Goal: Task Accomplishment & Management: Use online tool/utility

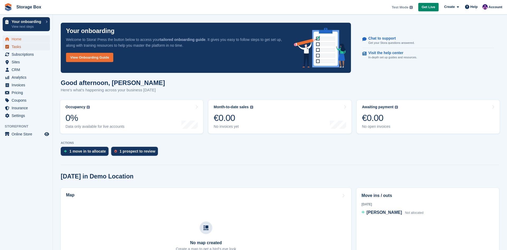
click at [29, 49] on span "Tasks" at bounding box center [28, 46] width 32 height 7
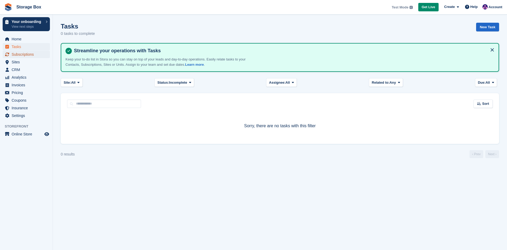
click at [14, 53] on span "Subscriptions" at bounding box center [28, 54] width 32 height 7
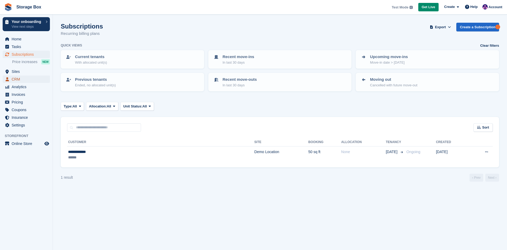
click at [19, 78] on span "CRM" at bounding box center [28, 79] width 32 height 7
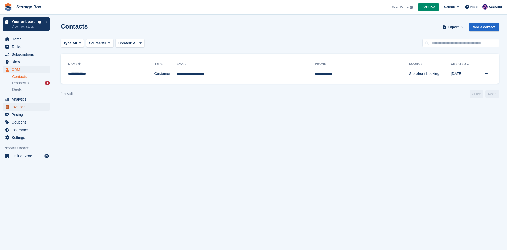
click at [19, 104] on span "Invoices" at bounding box center [28, 106] width 32 height 7
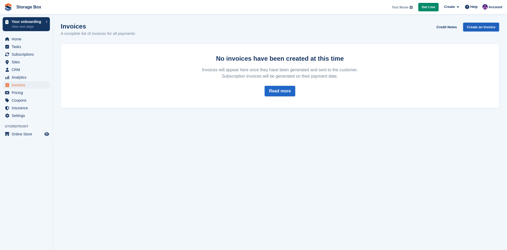
click at [477, 28] on link "Create an Invoice" at bounding box center [481, 27] width 36 height 9
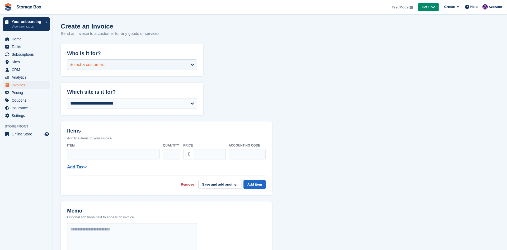
click at [150, 68] on div "Select a customer..." at bounding box center [132, 64] width 130 height 11
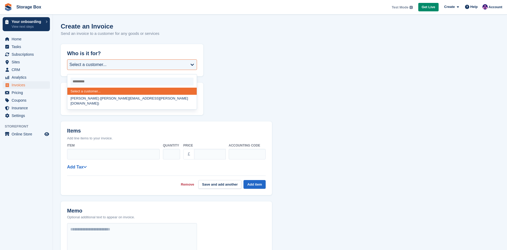
click at [264, 66] on form "**********" at bounding box center [280, 201] width 438 height 314
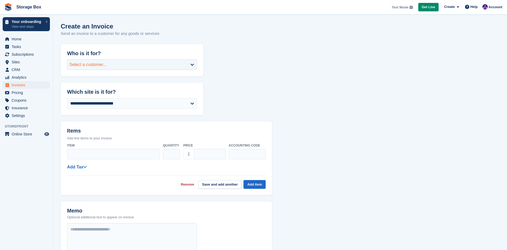
click at [167, 64] on div "Select a customer..." at bounding box center [132, 64] width 130 height 11
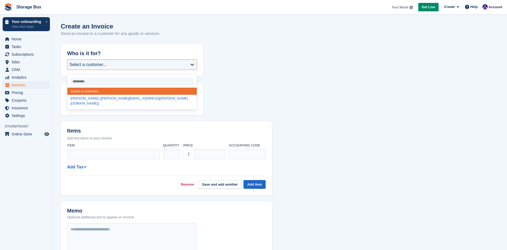
click at [124, 99] on div "Vincent Smith (smith.vinny@gmail.com)" at bounding box center [131, 101] width 129 height 12
select select "******"
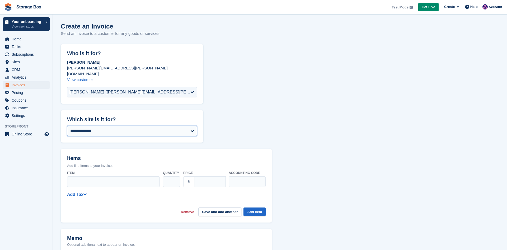
click at [67, 126] on select "**********" at bounding box center [132, 131] width 130 height 11
click option "**********" at bounding box center [0, 0] width 0 height 0
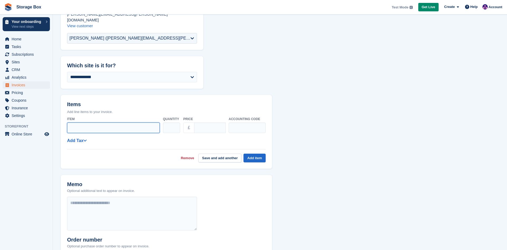
click at [125, 124] on input "Item" at bounding box center [113, 127] width 93 height 11
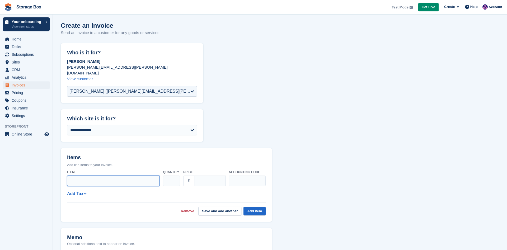
scroll to position [0, 0]
click at [25, 76] on span "Analytics" at bounding box center [28, 77] width 32 height 7
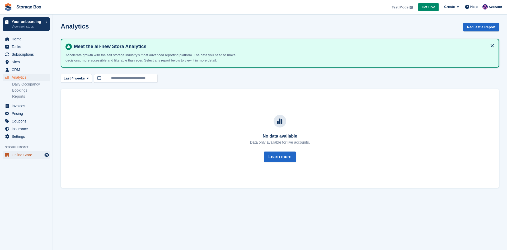
click at [24, 154] on span "Online Store" at bounding box center [28, 154] width 32 height 7
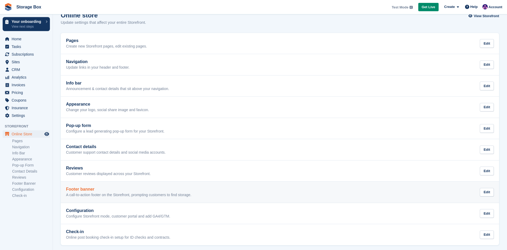
scroll to position [14, 0]
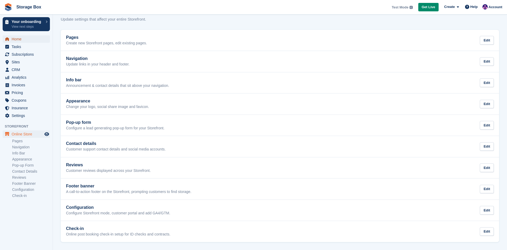
click at [17, 42] on span "Home" at bounding box center [28, 38] width 32 height 7
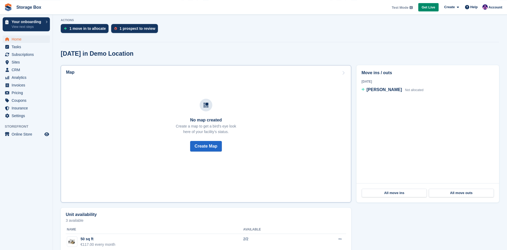
scroll to position [152, 0]
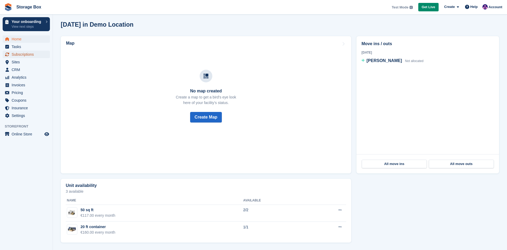
click at [12, 55] on span "Subscriptions" at bounding box center [28, 54] width 32 height 7
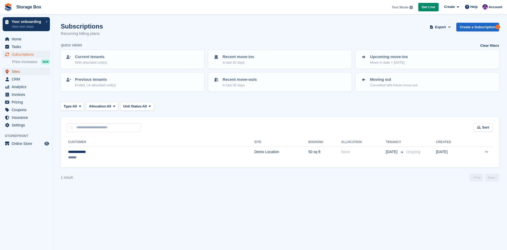
click at [20, 72] on span "Sites" at bounding box center [28, 71] width 32 height 7
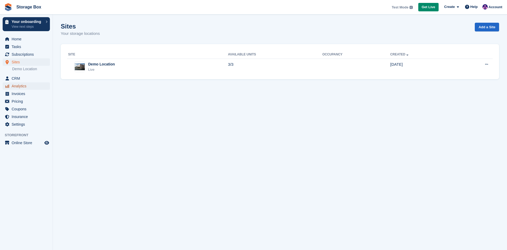
click at [18, 88] on span "Analytics" at bounding box center [28, 85] width 32 height 7
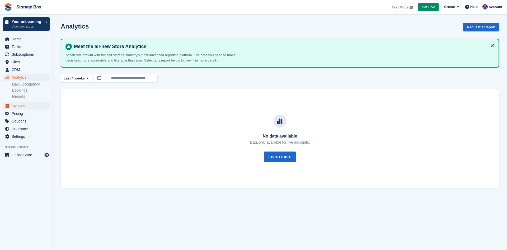
click at [19, 107] on span "Invoices" at bounding box center [28, 105] width 32 height 7
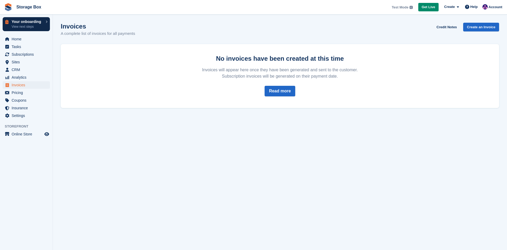
click at [30, 19] on link "Your onboarding View next steps" at bounding box center [26, 24] width 47 height 14
